Goal: Transaction & Acquisition: Book appointment/travel/reservation

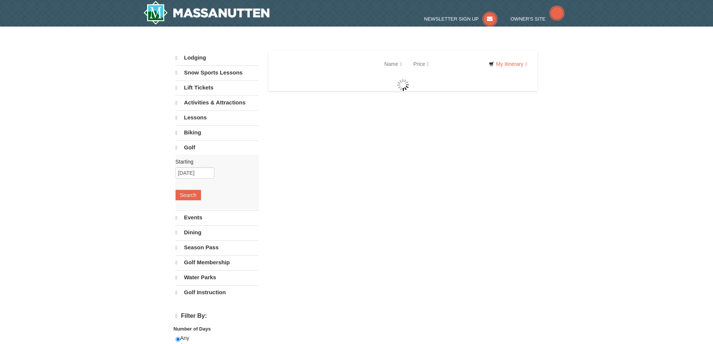
select select "9"
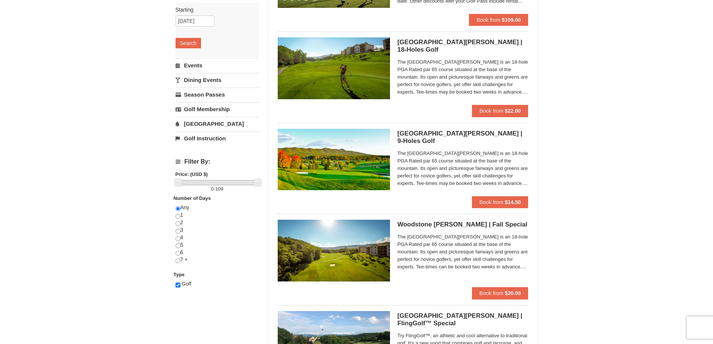
scroll to position [75, 0]
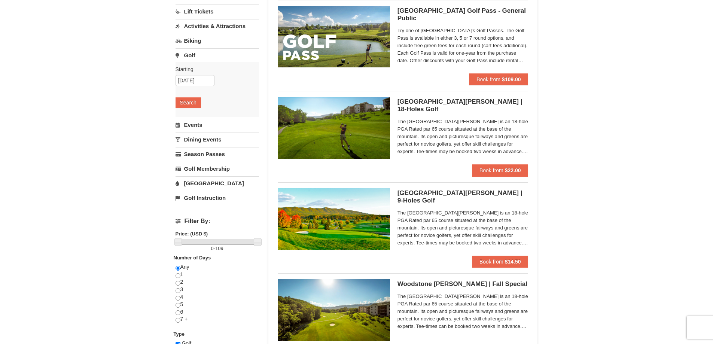
click at [352, 123] on img at bounding box center [334, 127] width 112 height 61
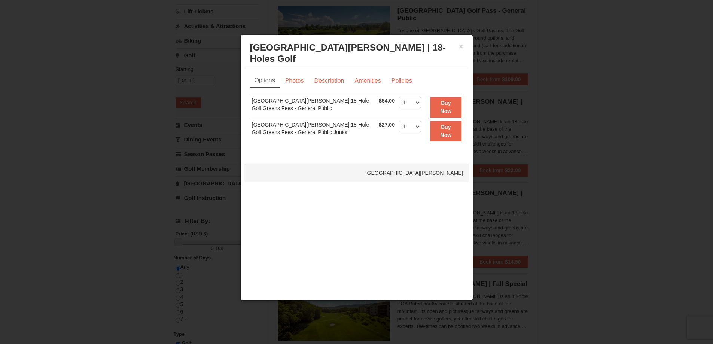
click at [290, 102] on td "[GEOGRAPHIC_DATA][PERSON_NAME] 18-Hole Golf Greens Fees - General Public" at bounding box center [313, 107] width 127 height 24
click at [462, 45] on button "×" at bounding box center [461, 46] width 4 height 7
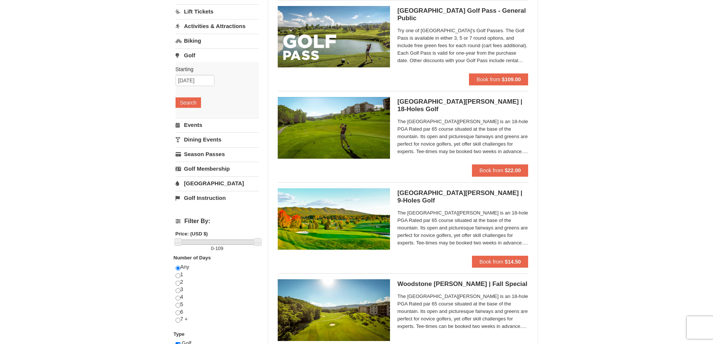
scroll to position [0, 0]
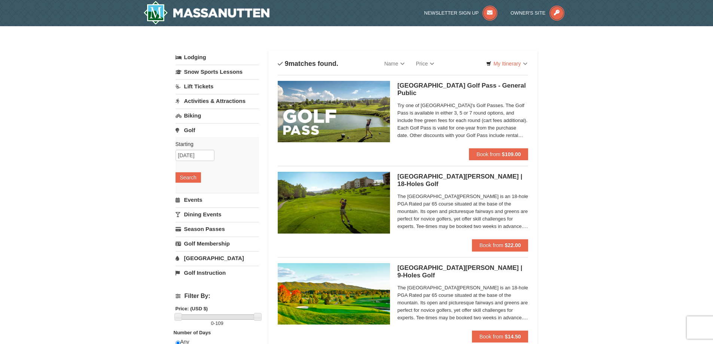
click at [422, 110] on span "Try one of [GEOGRAPHIC_DATA]'s Golf Passes. The Golf Pass is available in eithe…" at bounding box center [462, 120] width 131 height 37
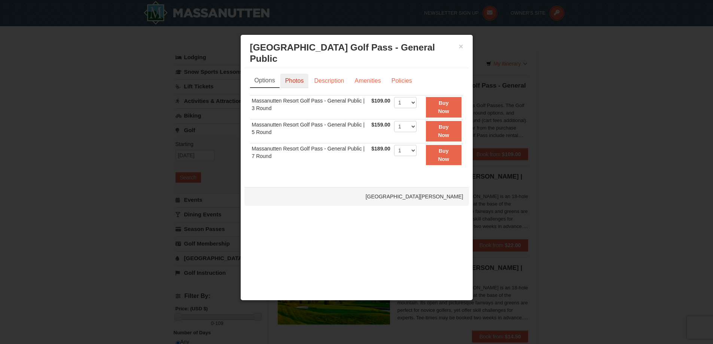
click at [296, 74] on link "Photos" at bounding box center [294, 81] width 28 height 14
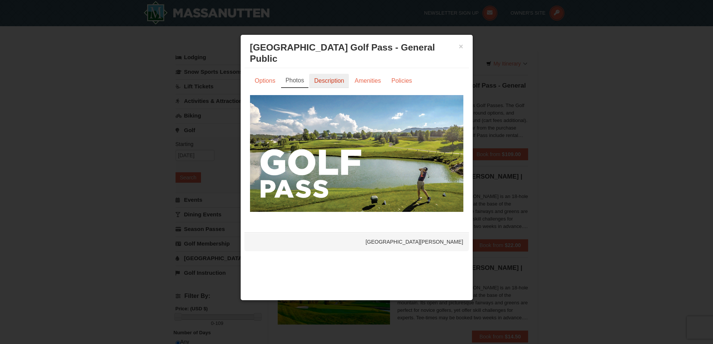
click at [337, 74] on link "Description" at bounding box center [329, 81] width 40 height 14
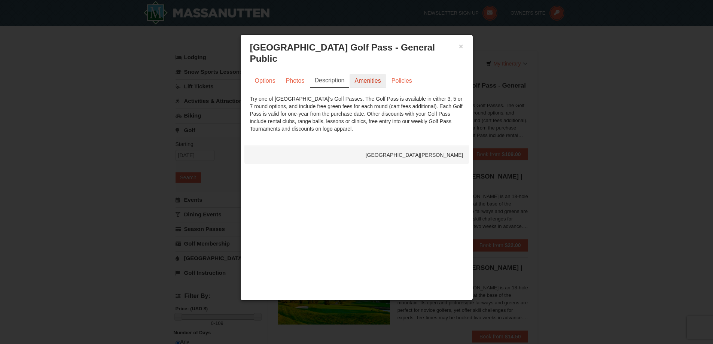
click at [373, 74] on link "Amenities" at bounding box center [367, 81] width 36 height 14
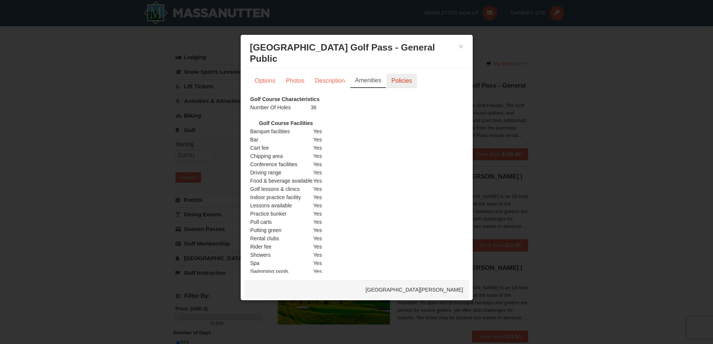
click at [411, 74] on link "Policies" at bounding box center [401, 81] width 30 height 14
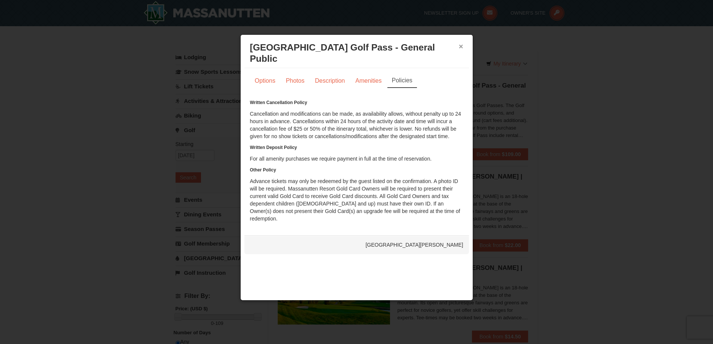
click at [460, 48] on button "×" at bounding box center [461, 46] width 4 height 7
